Goal: Transaction & Acquisition: Purchase product/service

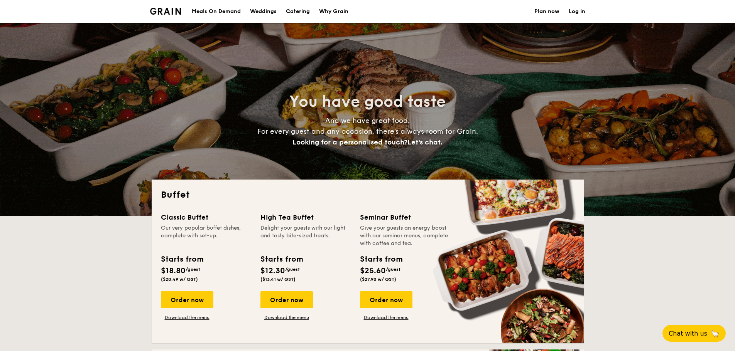
select select
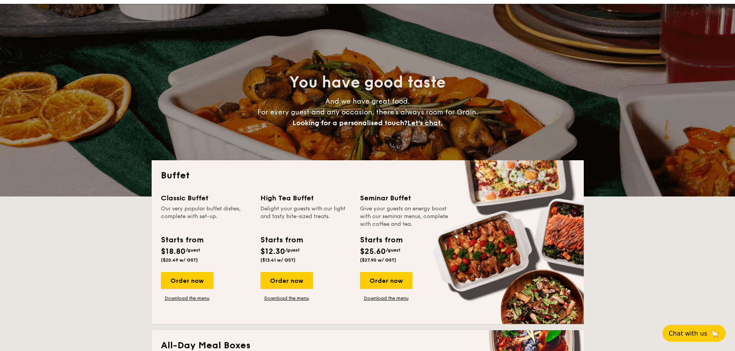
scroll to position [39, 0]
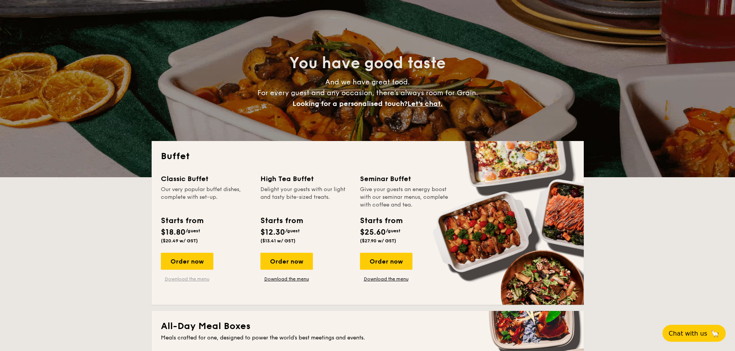
click at [191, 280] on link "Download the menu" at bounding box center [187, 279] width 52 height 6
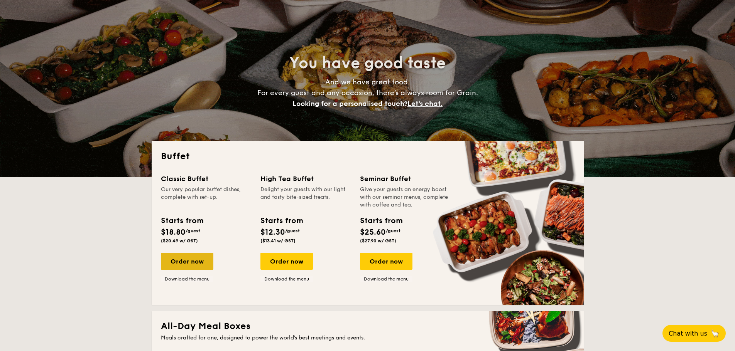
click at [198, 267] on div "Order now" at bounding box center [187, 261] width 52 height 17
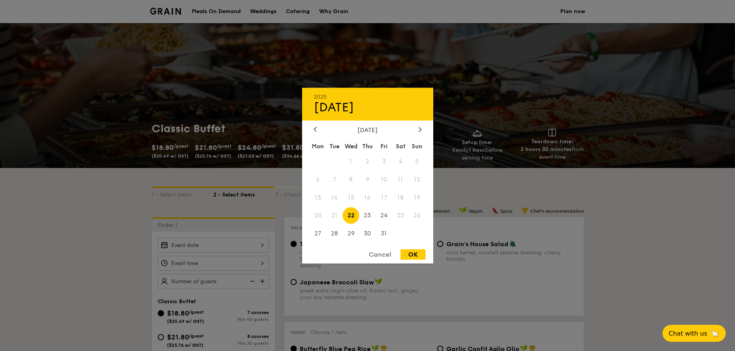
click at [232, 246] on div "2025 Oct 22 October 2025 Mon Tue Wed Thu Fri Sat Sun 1 2 3 4 5 6 7 8 9 10 11 12…" at bounding box center [213, 245] width 111 height 15
click at [350, 232] on span "29" at bounding box center [351, 234] width 17 height 17
click at [412, 251] on div "OK" at bounding box center [412, 255] width 25 height 10
type input "Oct 29, 2025"
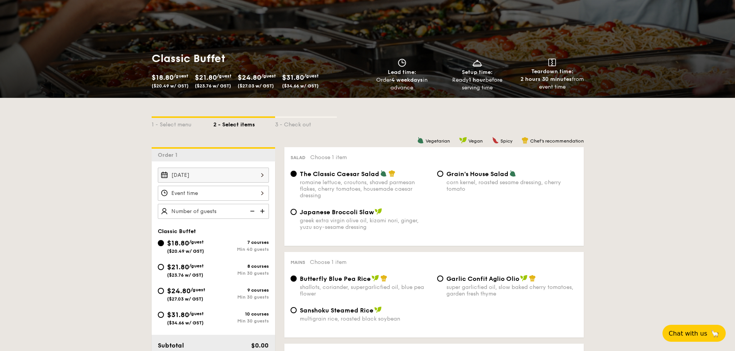
scroll to position [77, 0]
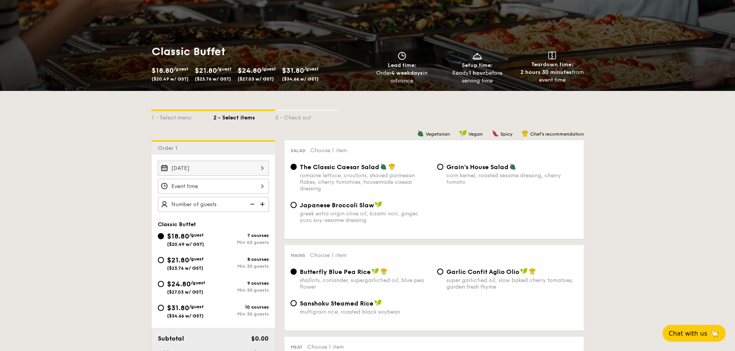
click at [210, 187] on div "12 1 2 3 4 5 6 7 8 9 10 11 00 15 30 45 am pm Cancel OK" at bounding box center [213, 186] width 111 height 15
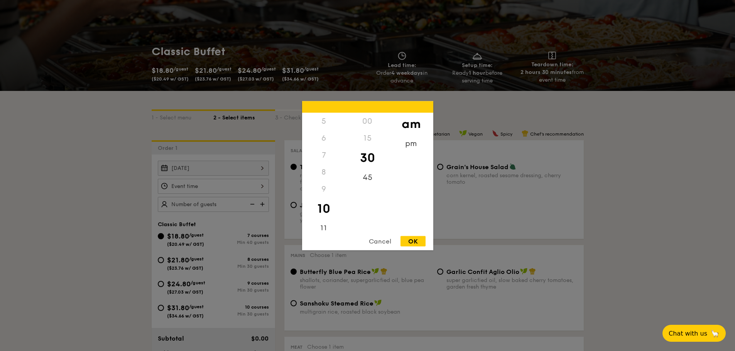
click at [409, 242] on div "OK" at bounding box center [412, 241] width 25 height 10
type input "10:30AM"
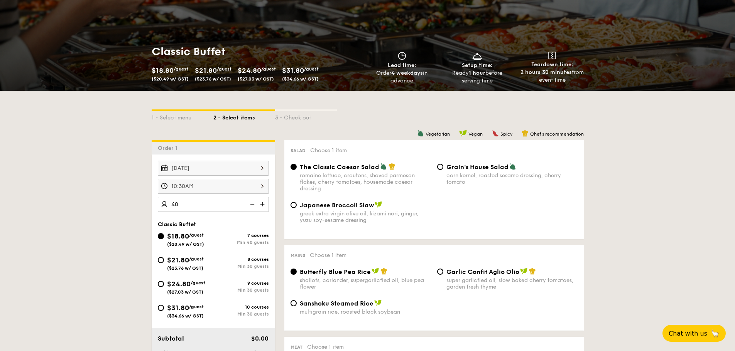
type input "40 guests"
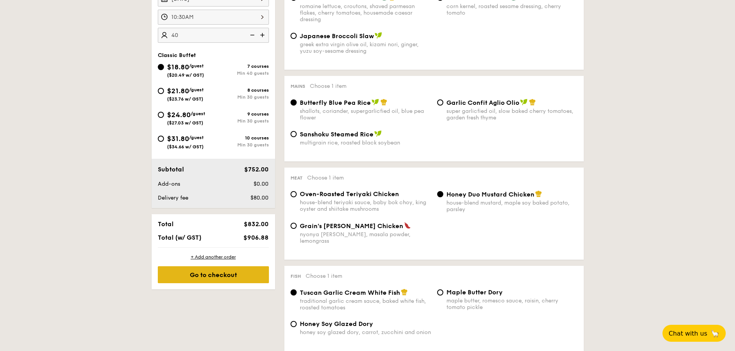
scroll to position [270, 0]
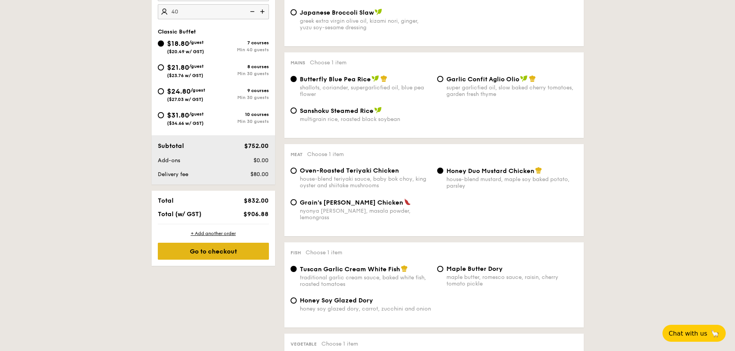
click at [205, 252] on div "Go to checkout" at bounding box center [213, 251] width 111 height 17
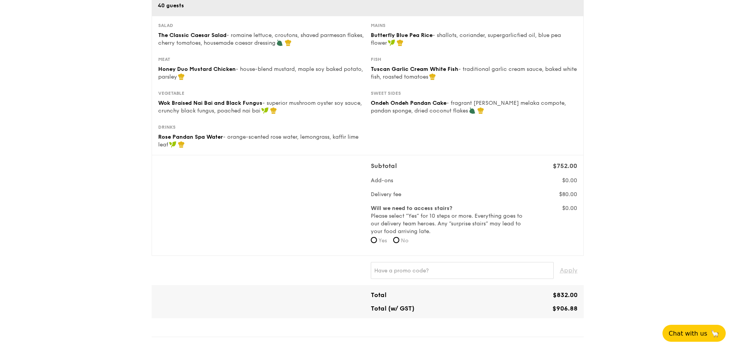
scroll to position [193, 0]
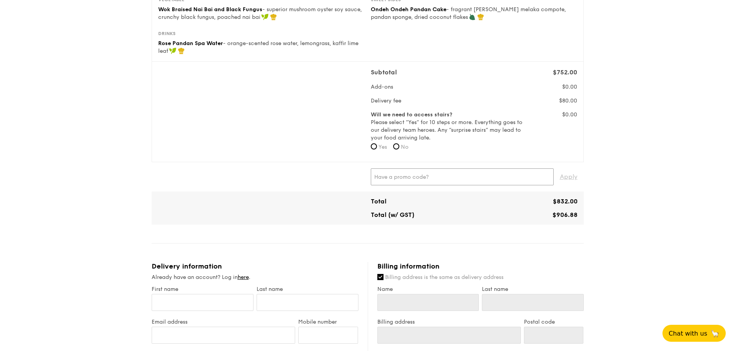
click at [424, 179] on input "text" at bounding box center [462, 177] width 183 height 17
type input "KENN"
click at [395, 145] on input "No" at bounding box center [396, 147] width 6 height 6
radio input "true"
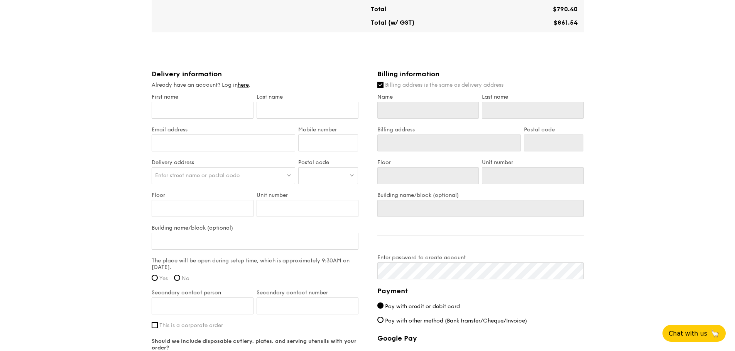
scroll to position [386, 0]
click at [212, 107] on input "First name" at bounding box center [203, 109] width 102 height 17
type input "K"
type input "Ke"
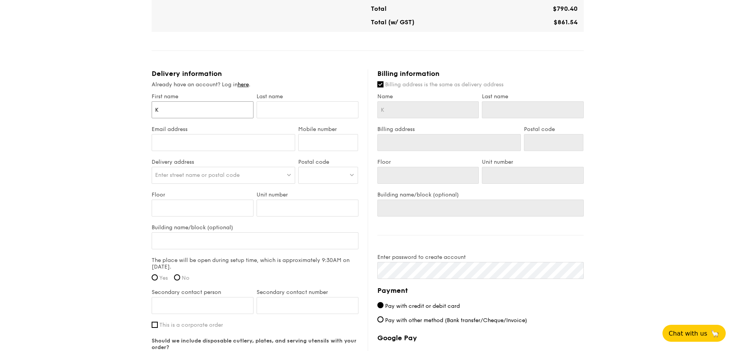
type input "Ke"
type input "Ken"
type input "Kenn"
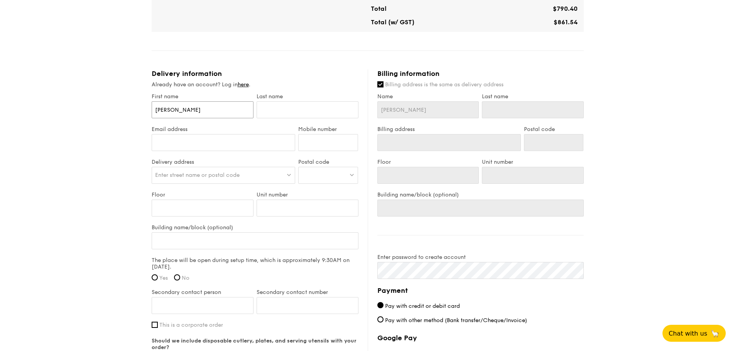
type input "Kenn"
type input "T"
type input "Ta"
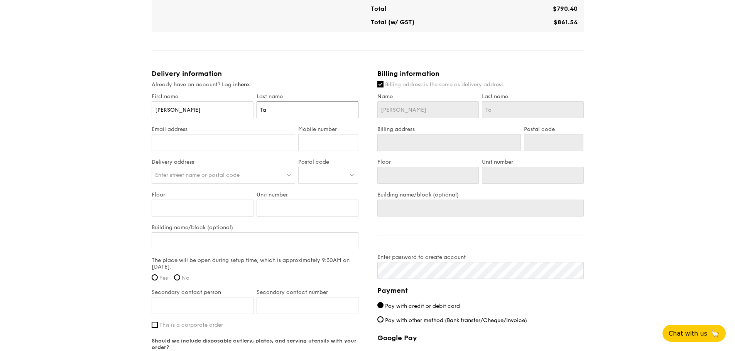
type input "Tan"
type input "kenn@grain.com.sg"
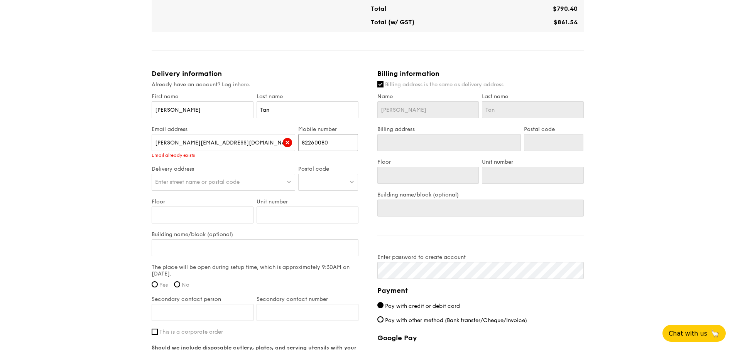
type input "82260080"
click at [243, 86] on link "here" at bounding box center [243, 84] width 11 height 7
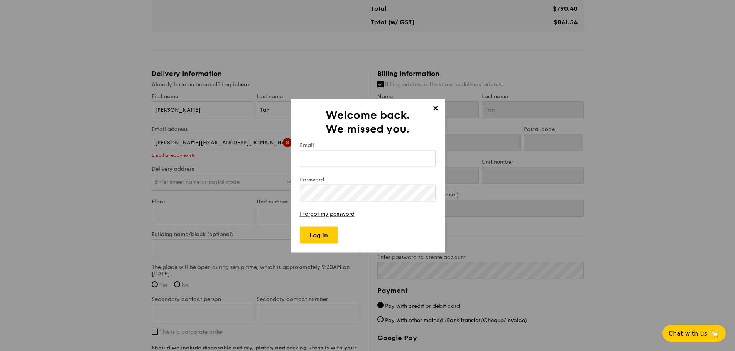
click at [345, 154] on input "Email" at bounding box center [368, 158] width 136 height 17
click at [345, 157] on input "Email" at bounding box center [368, 158] width 136 height 17
type input "kenn@grain.com.sg"
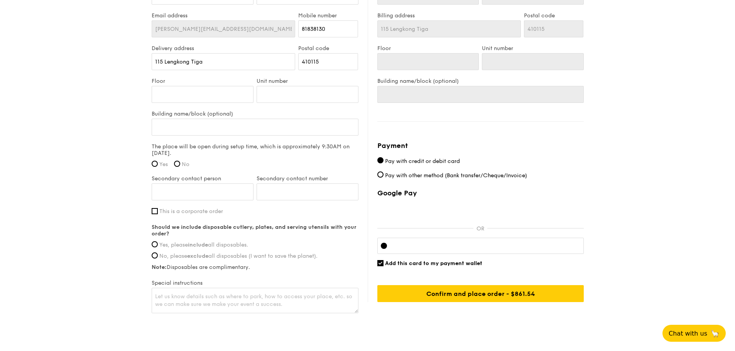
scroll to position [502, 0]
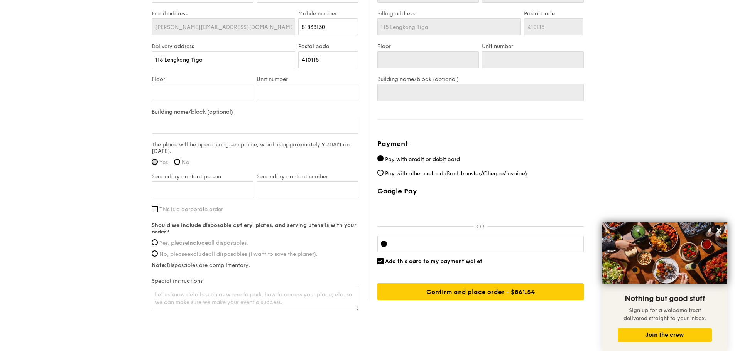
click at [157, 162] on input "Yes" at bounding box center [155, 162] width 6 height 6
radio input "true"
click at [155, 209] on input "This is a corporate order" at bounding box center [155, 209] width 6 height 6
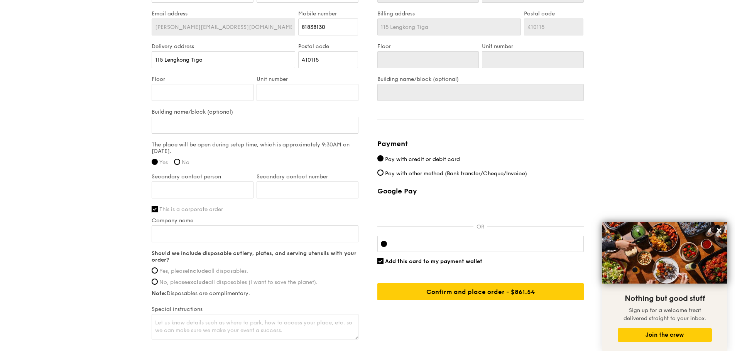
click at [155, 209] on input "This is a corporate order" at bounding box center [155, 209] width 6 height 6
checkbox input "false"
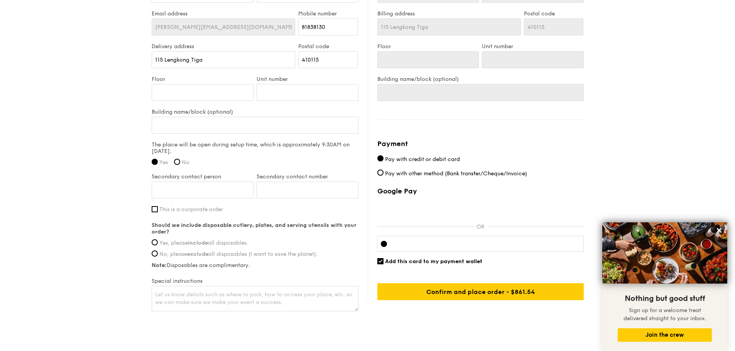
click at [406, 173] on span "Pay with other method (Bank transfer/Cheque/Invoice)" at bounding box center [456, 174] width 142 height 7
click at [383, 173] on input "Pay with other method (Bank transfer/Cheque/Invoice)" at bounding box center [380, 173] width 6 height 6
radio input "true"
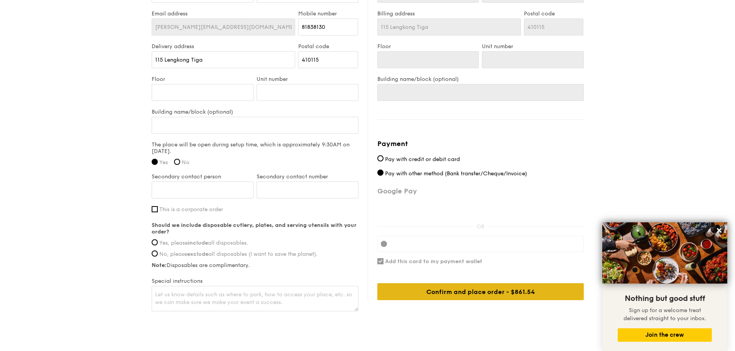
click at [461, 287] on div "Confirm and place order - $861.54" at bounding box center [480, 292] width 206 height 17
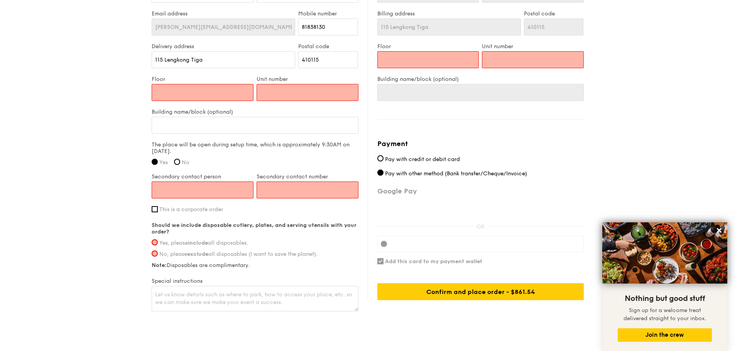
click at [220, 97] on input "Floor" at bounding box center [203, 92] width 102 height 17
click at [220, 95] on input "Floor" at bounding box center [203, 92] width 102 height 17
click at [328, 57] on input "410115" at bounding box center [328, 59] width 60 height 17
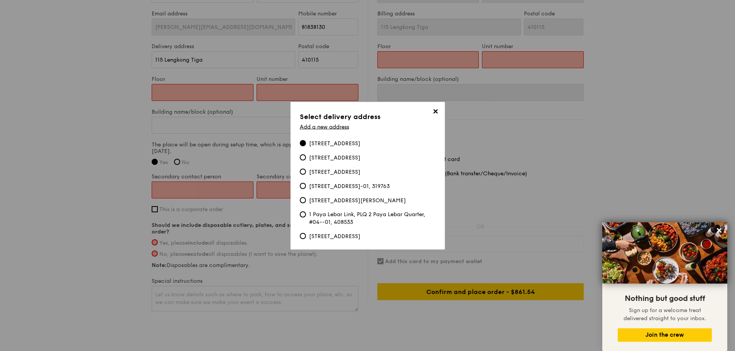
click at [348, 158] on div "116 Lengkong Tiga, 410116" at bounding box center [334, 158] width 51 height 8
click at [306, 158] on input "116 Lengkong Tiga, 410116" at bounding box center [303, 157] width 6 height 6
type input "116 Lengkong Tiga"
type input "410116"
type input "116 Lengkong Tiga"
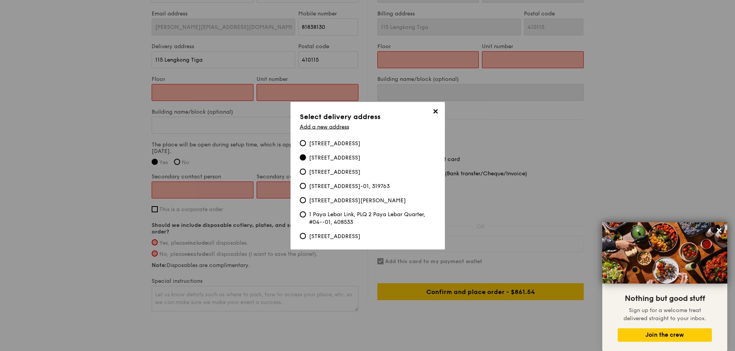
type input "410116"
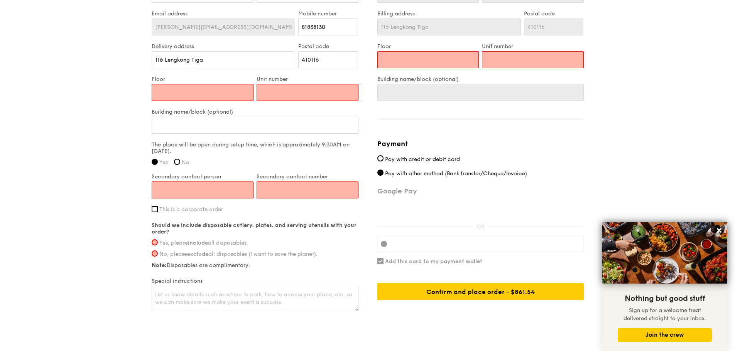
click at [222, 95] on input "Floor" at bounding box center [203, 92] width 102 height 17
type input "1"
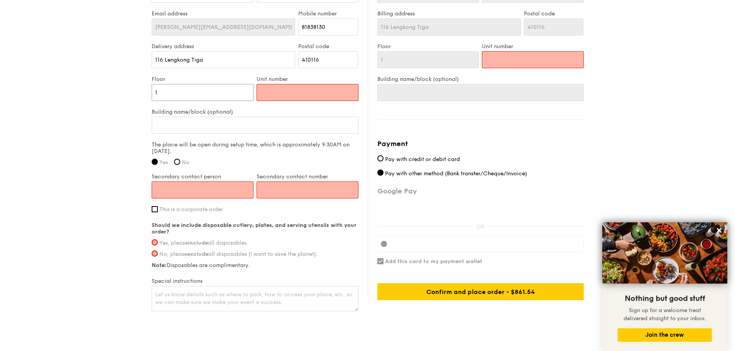
type input "18"
type input "1"
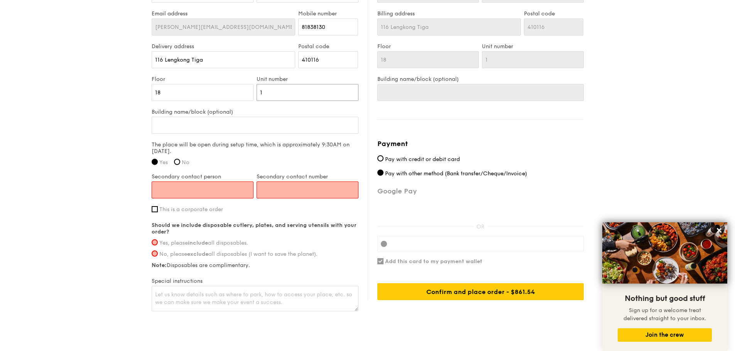
type input "18"
type input "187"
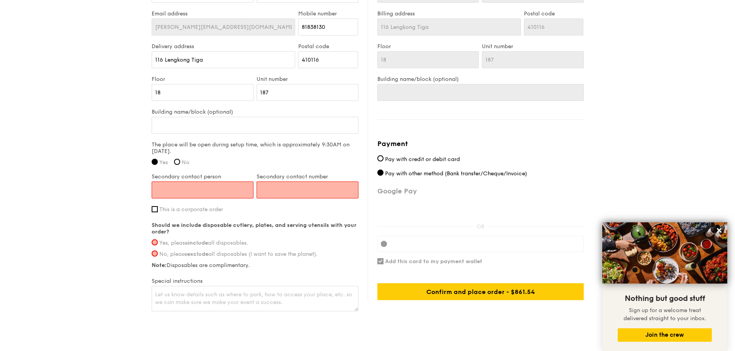
click at [237, 195] on input "Secondary contact person" at bounding box center [203, 190] width 102 height 17
type input "Kenn"
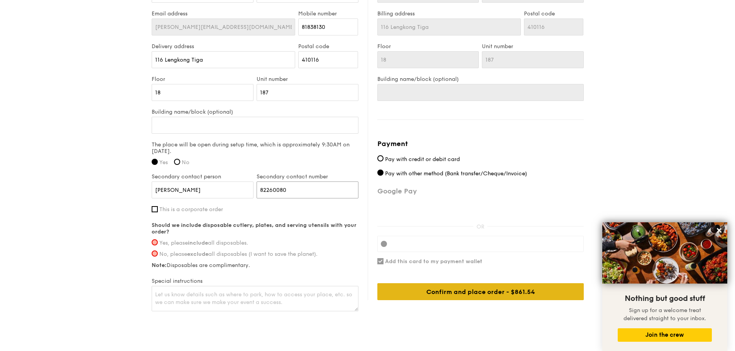
type input "82260080"
click at [483, 294] on div "Confirm and place order - $861.54" at bounding box center [480, 292] width 206 height 17
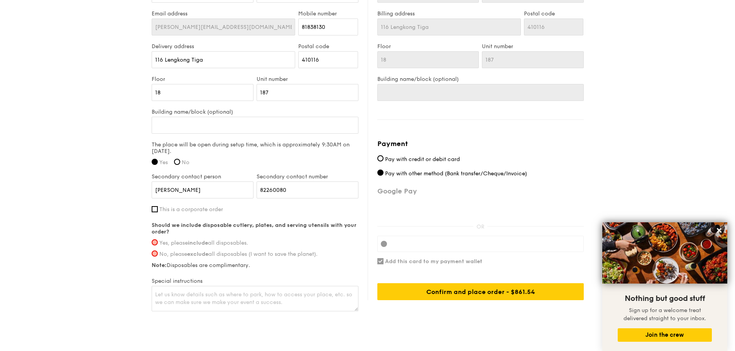
click at [169, 245] on span "Yes, please include all disposables." at bounding box center [203, 243] width 89 height 7
click at [158, 245] on input "Yes, please include all disposables." at bounding box center [155, 243] width 6 height 6
radio input "true"
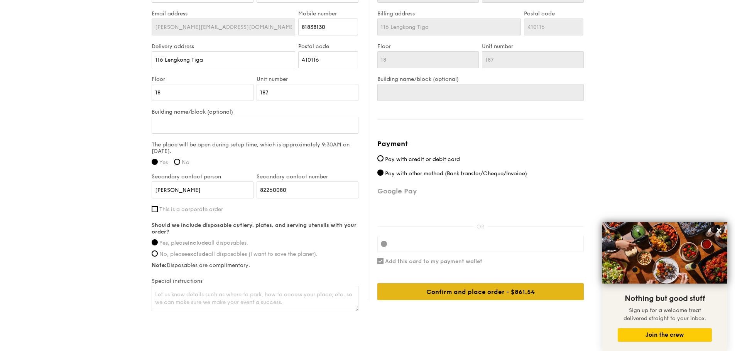
click at [465, 289] on div "Confirm and place order - $861.54" at bounding box center [480, 292] width 206 height 17
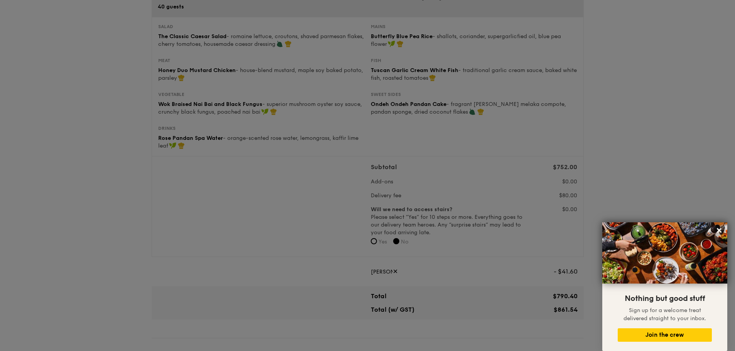
scroll to position [154, 0]
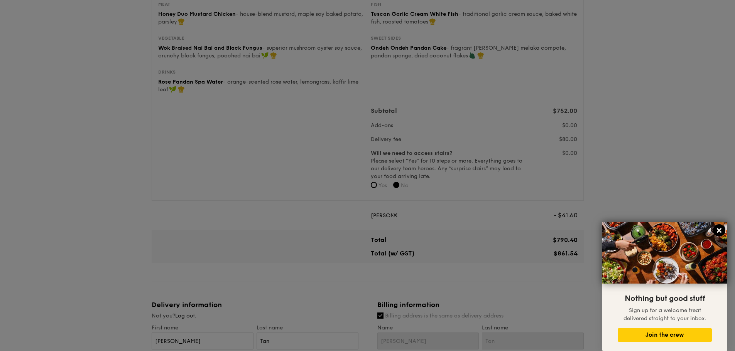
click at [718, 230] on icon at bounding box center [719, 230] width 5 height 5
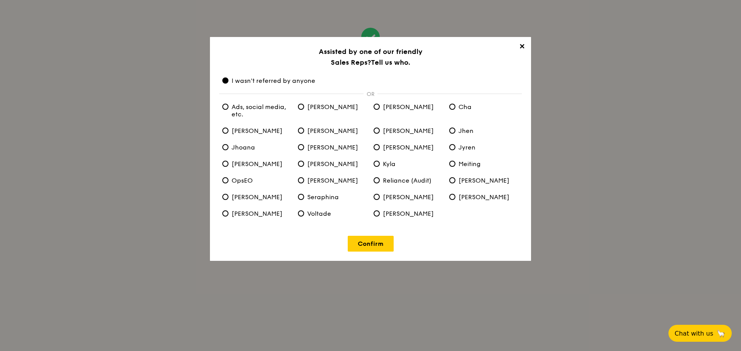
click at [320, 165] on span "Kenn" at bounding box center [328, 163] width 60 height 7
click at [304, 165] on input "Kenn" at bounding box center [301, 164] width 6 height 6
radio input "true"
click at [240, 79] on span "I wasn't referred by anyone" at bounding box center [268, 80] width 93 height 7
click at [228, 79] on anyone "I wasn't referred by anyone" at bounding box center [225, 81] width 6 height 6
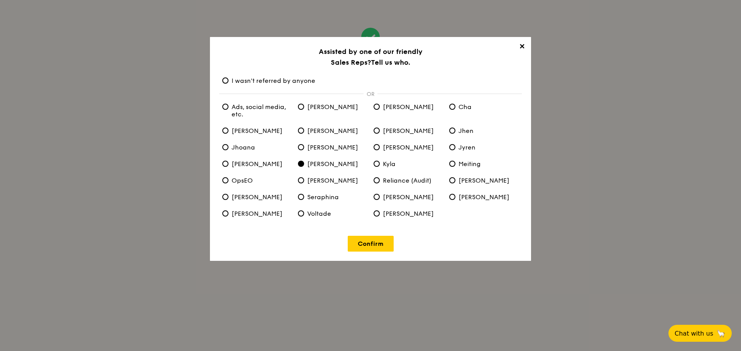
radio anyone "true"
radio input "false"
click at [374, 245] on link "Confirm" at bounding box center [371, 244] width 46 height 16
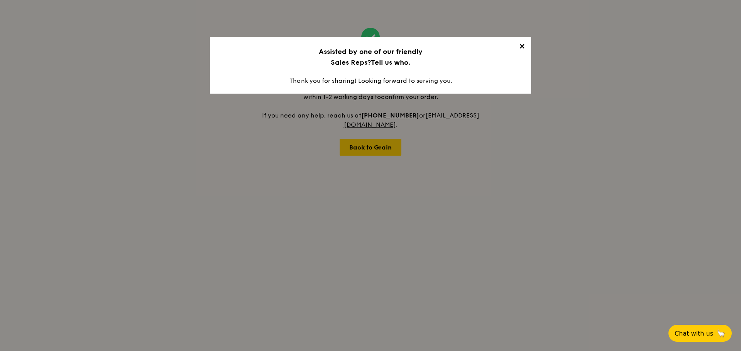
click at [522, 49] on span "✕" at bounding box center [521, 47] width 11 height 11
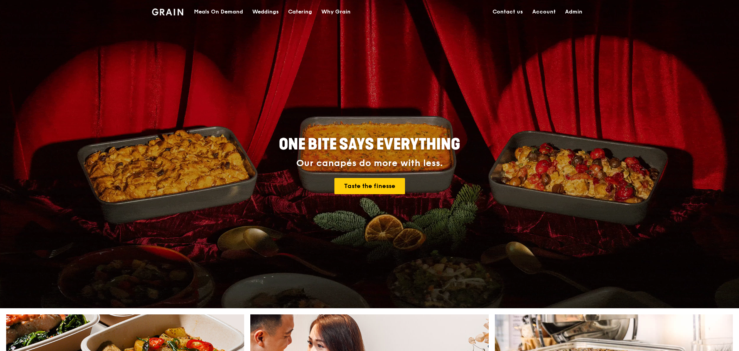
click at [571, 11] on link "Admin" at bounding box center [574, 11] width 27 height 23
select select "100"
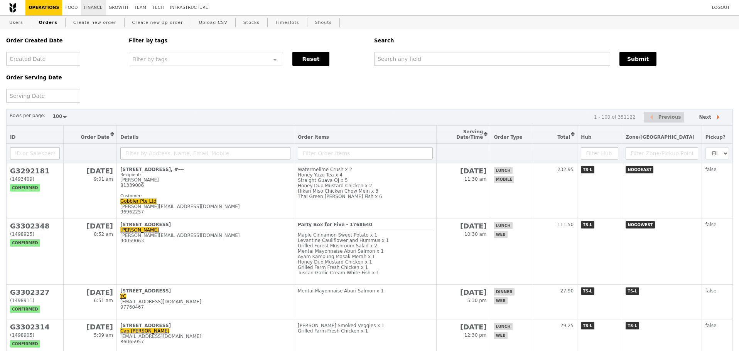
click at [85, 7] on link "Finance" at bounding box center [93, 7] width 25 height 15
